Goal: Navigation & Orientation: Find specific page/section

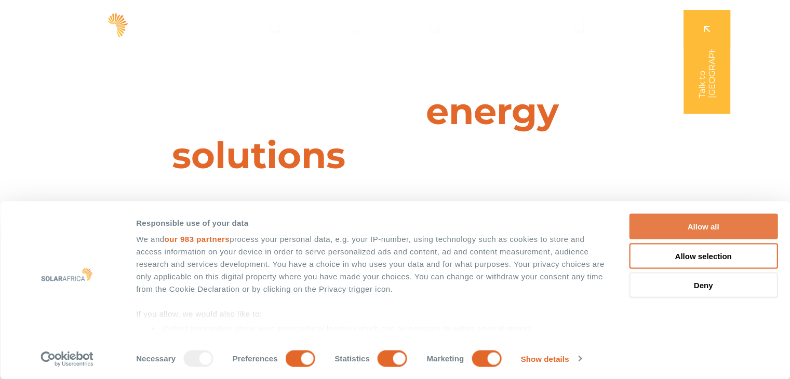
drag, startPoint x: 711, startPoint y: 225, endPoint x: 700, endPoint y: 215, distance: 14.7
click at [711, 225] on button "Allow all" at bounding box center [703, 226] width 149 height 25
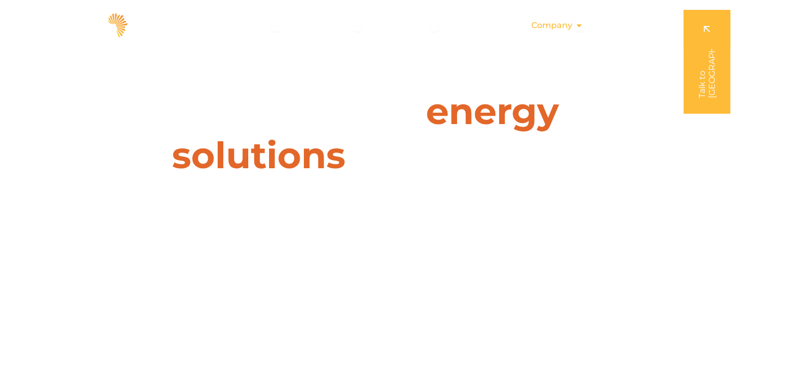
click at [578, 23] on icon "Menu" at bounding box center [579, 25] width 8 height 8
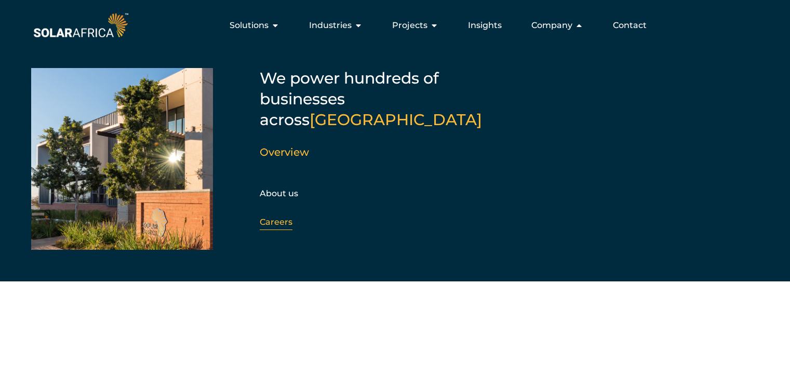
click at [268, 217] on link "Careers" at bounding box center [276, 222] width 33 height 10
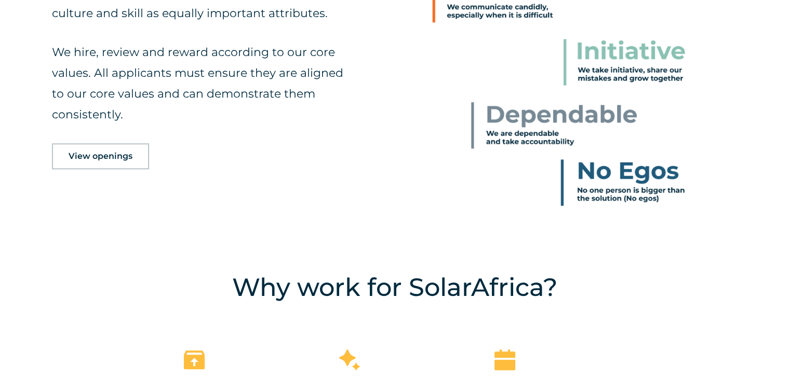
scroll to position [572, 0]
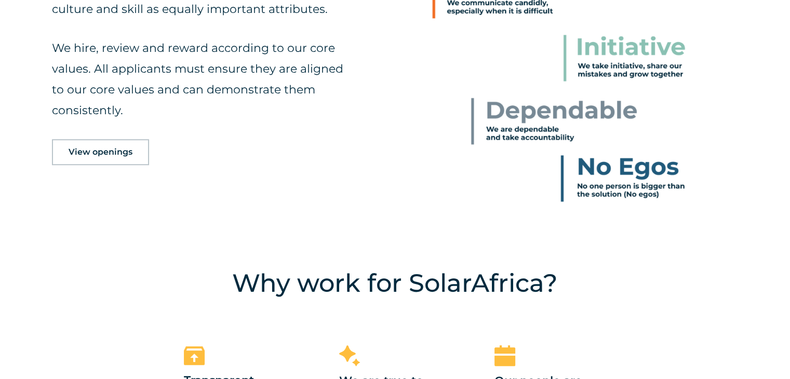
click at [113, 151] on span "View openings" at bounding box center [101, 152] width 64 height 8
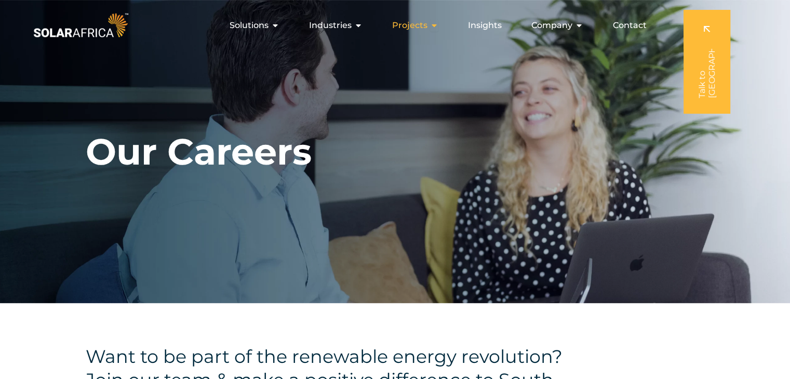
click at [407, 28] on span "Projects" at bounding box center [409, 25] width 35 height 12
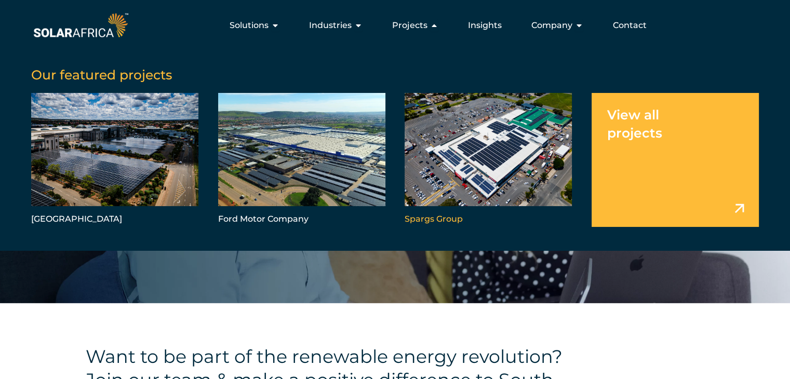
click at [475, 148] on link "Menu" at bounding box center [488, 160] width 167 height 134
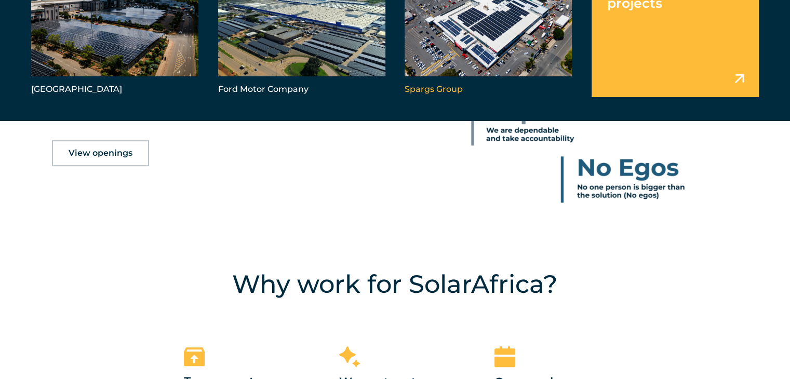
scroll to position [572, 0]
